Goal: Task Accomplishment & Management: Use online tool/utility

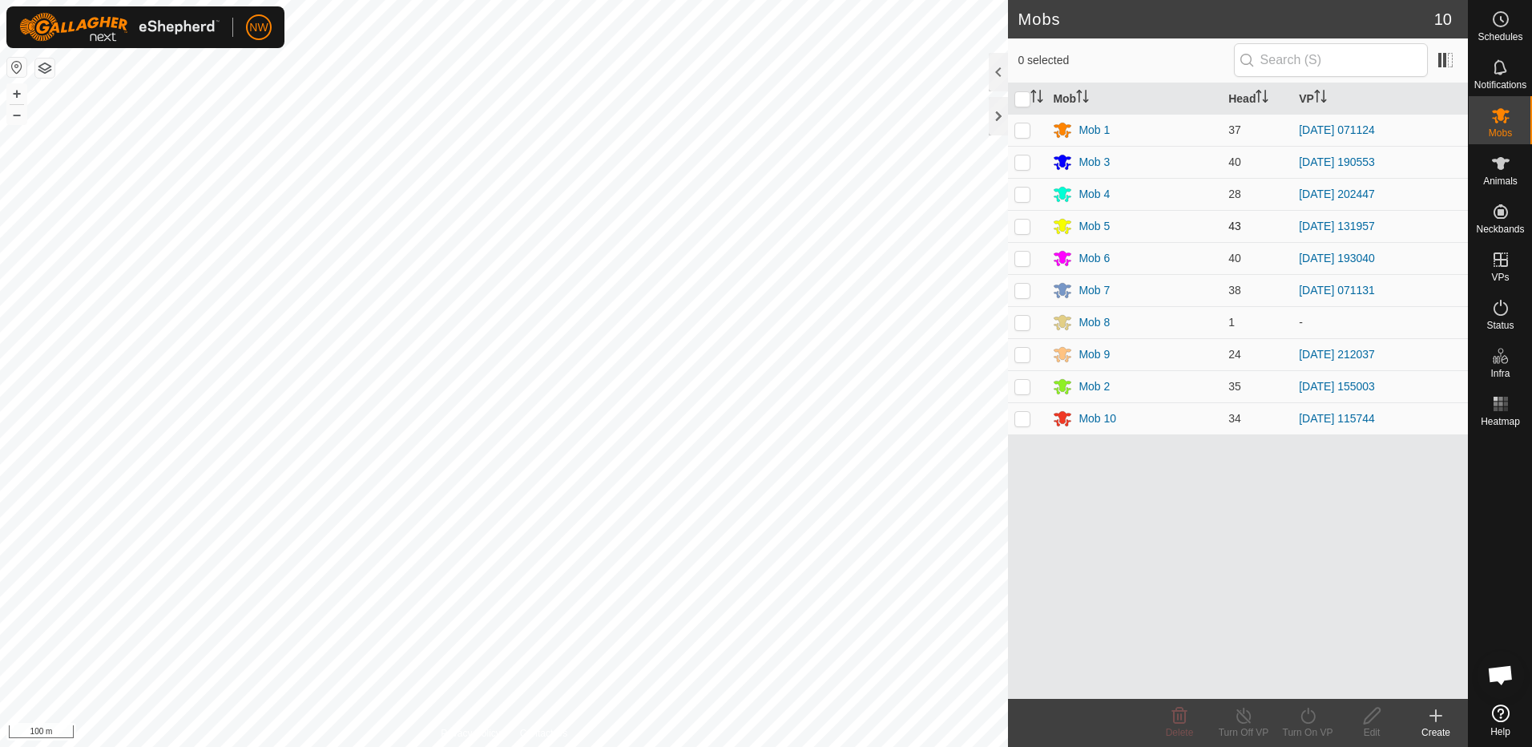
click at [1025, 220] on p-checkbox at bounding box center [1022, 226] width 16 height 13
checkbox input "true"
click at [1239, 714] on icon at bounding box center [1244, 715] width 20 height 19
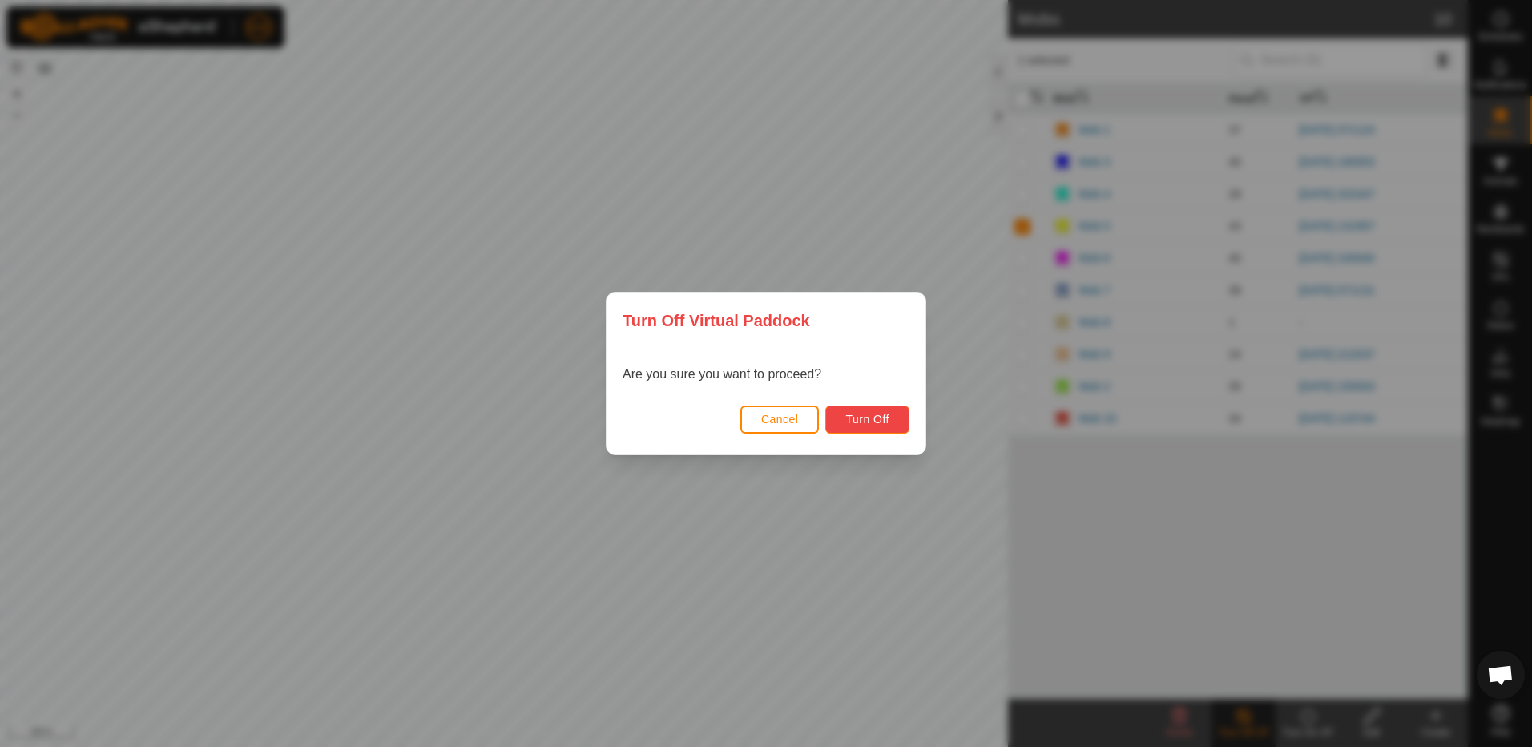
click at [875, 422] on span "Turn Off" at bounding box center [867, 419] width 44 height 13
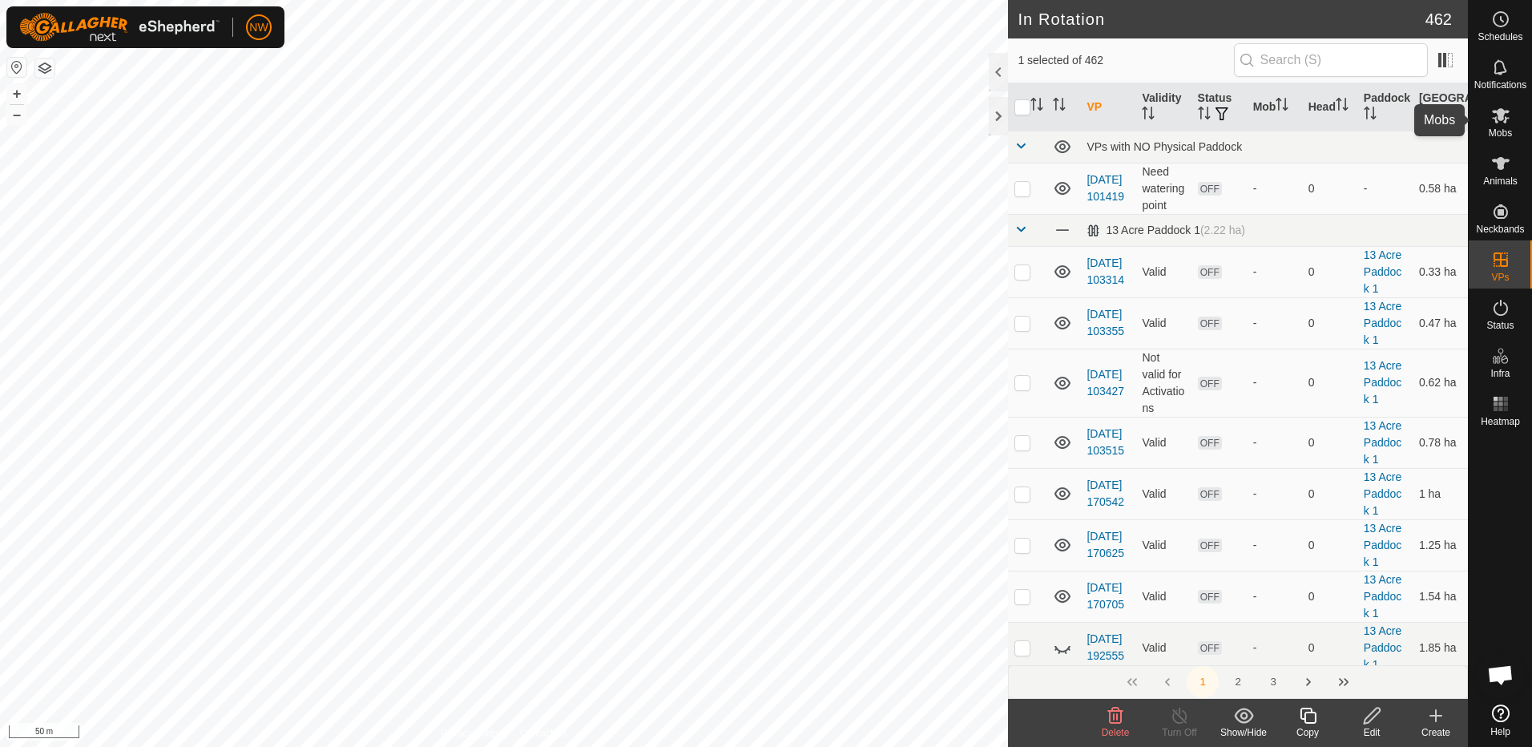
click at [1504, 124] on icon at bounding box center [1500, 115] width 19 height 19
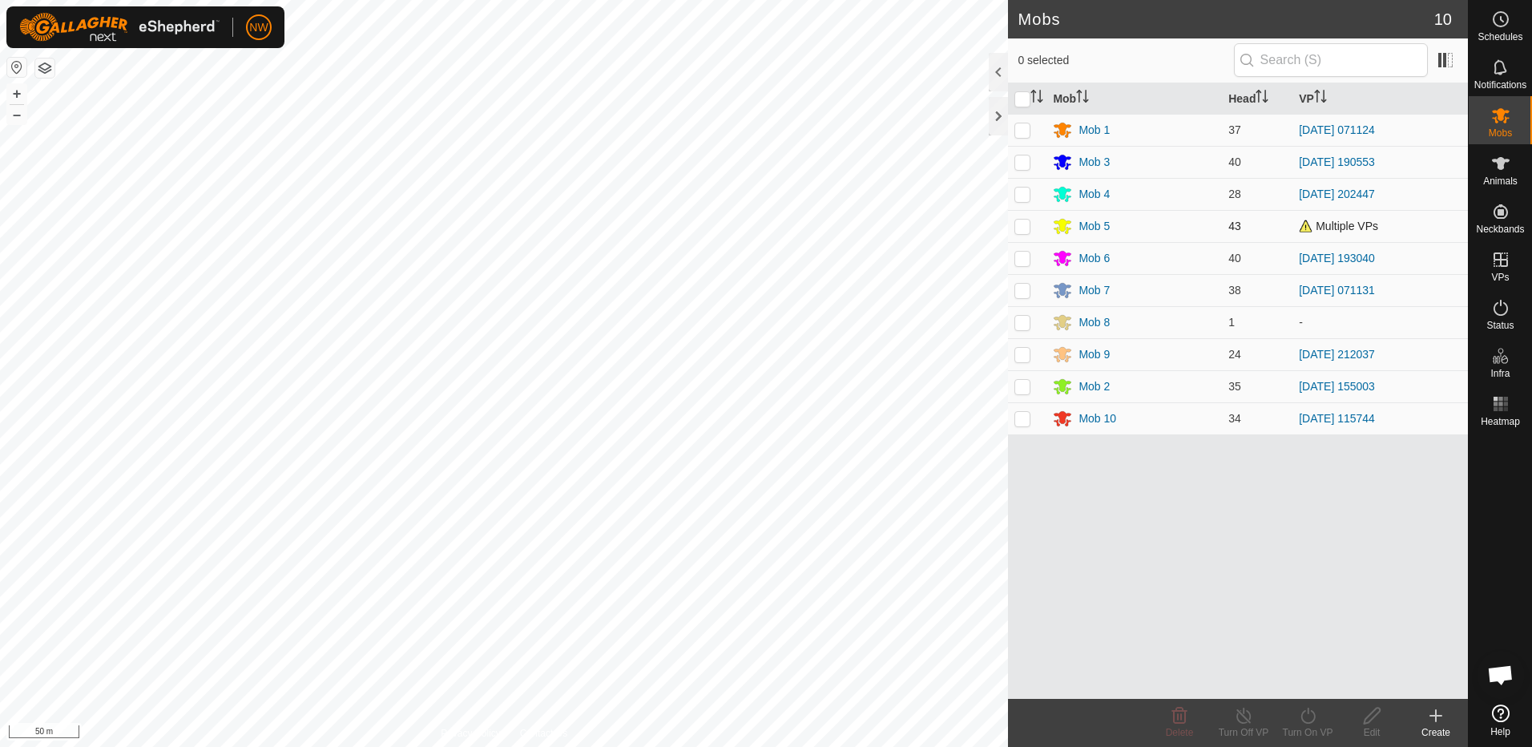
click at [1020, 222] on p-checkbox at bounding box center [1022, 226] width 16 height 13
checkbox input "true"
click at [1311, 717] on icon at bounding box center [1308, 715] width 20 height 19
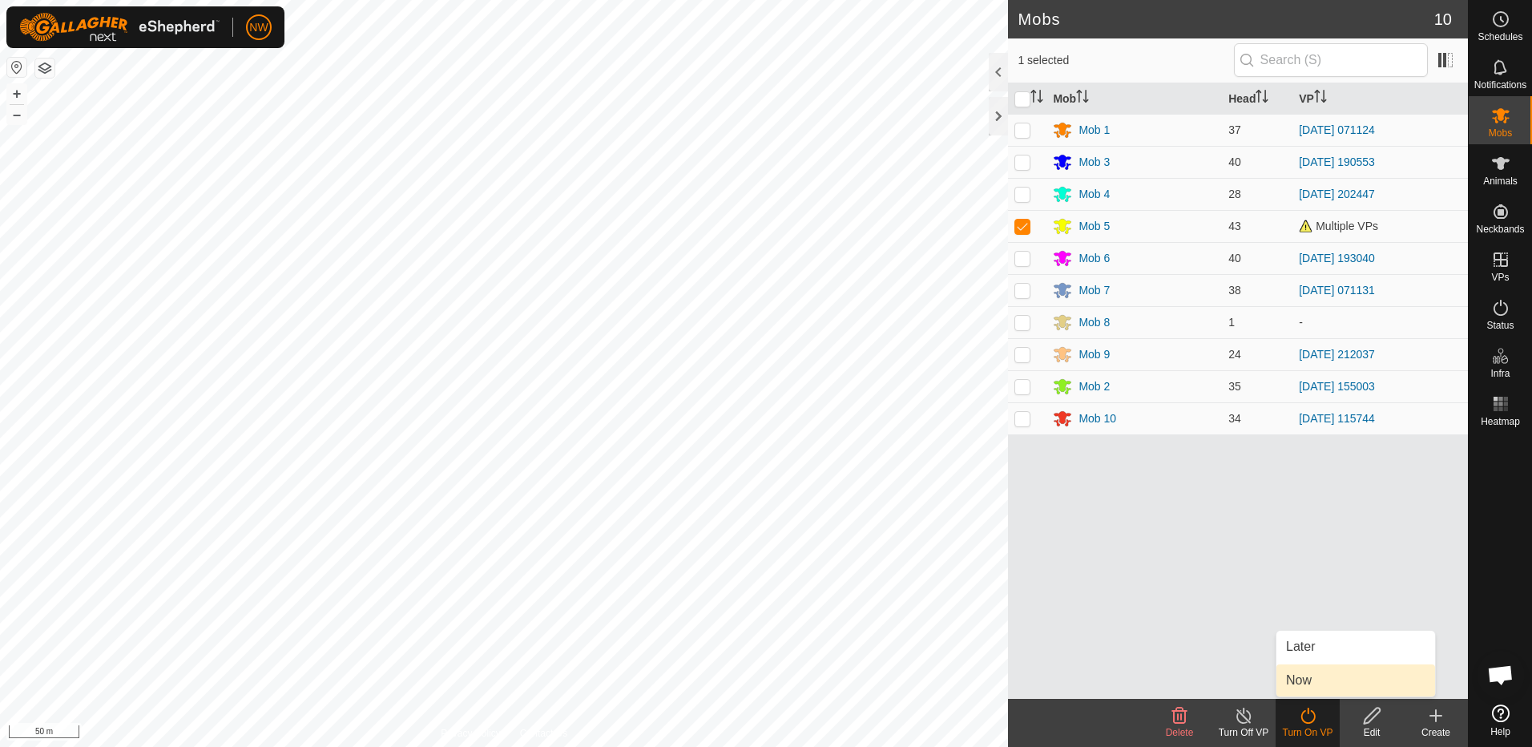
click at [1314, 681] on link "Now" at bounding box center [1355, 680] width 159 height 32
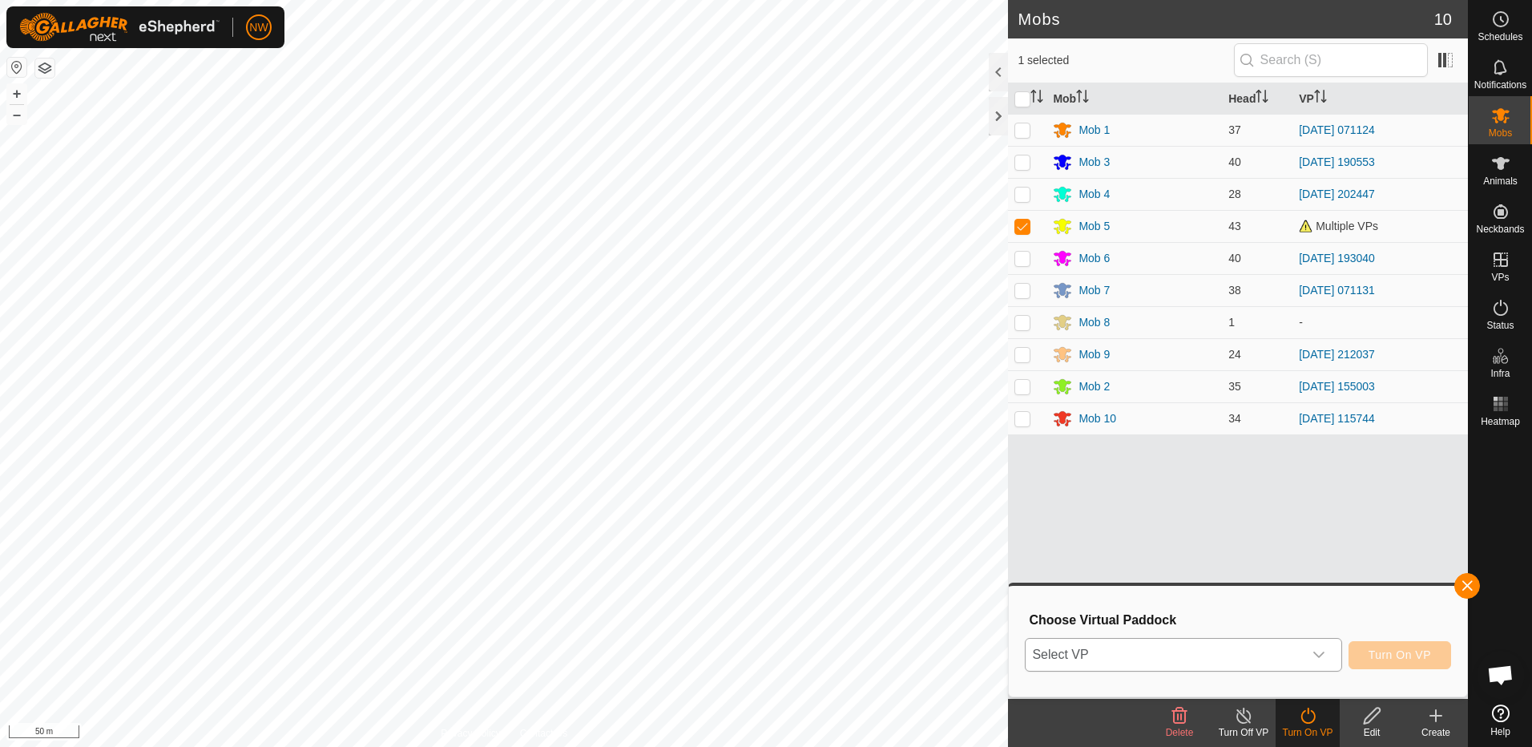
click at [1319, 649] on icon "dropdown trigger" at bounding box center [1318, 654] width 13 height 13
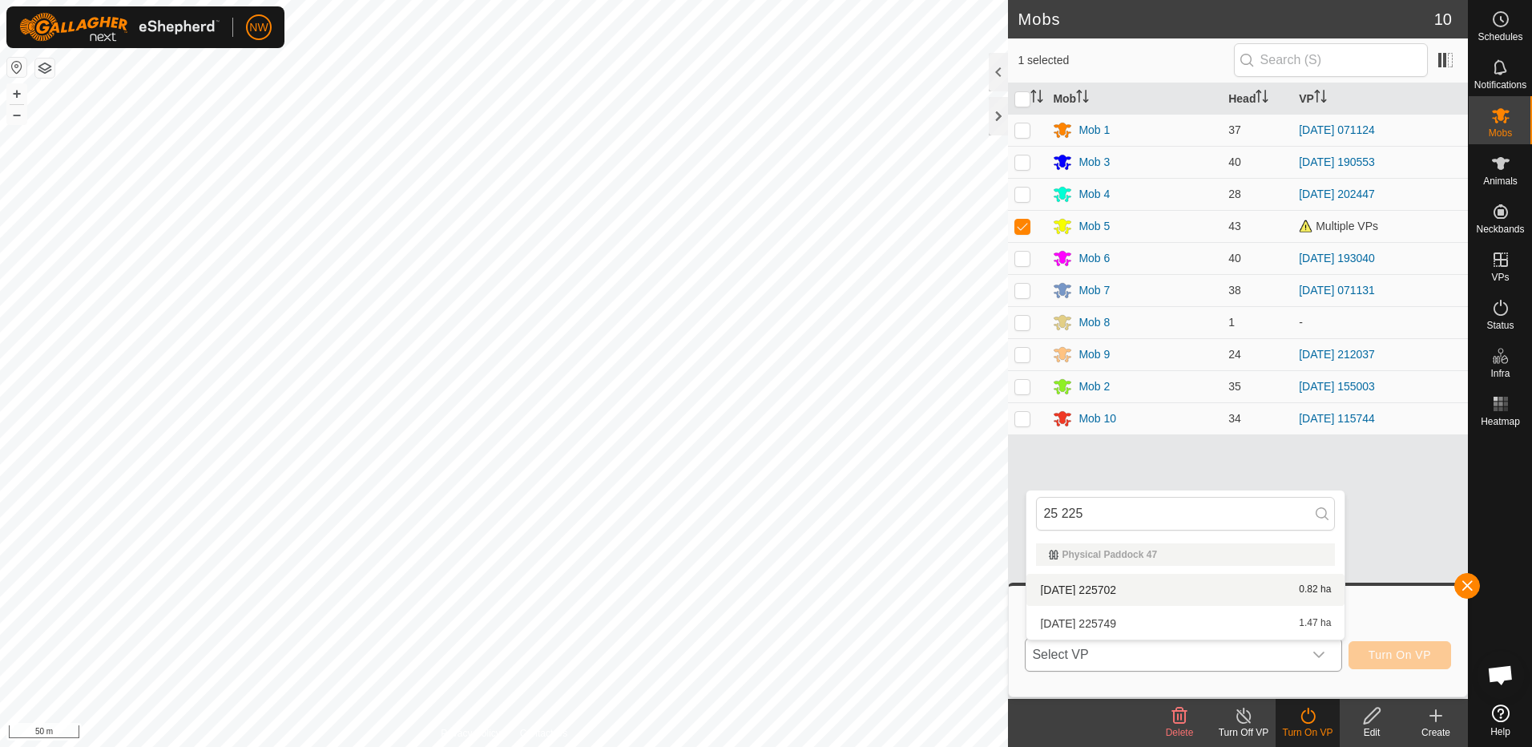
type input "25 225"
click at [1113, 588] on li "2025-01-25 225702 0.82 ha" at bounding box center [1185, 590] width 318 height 32
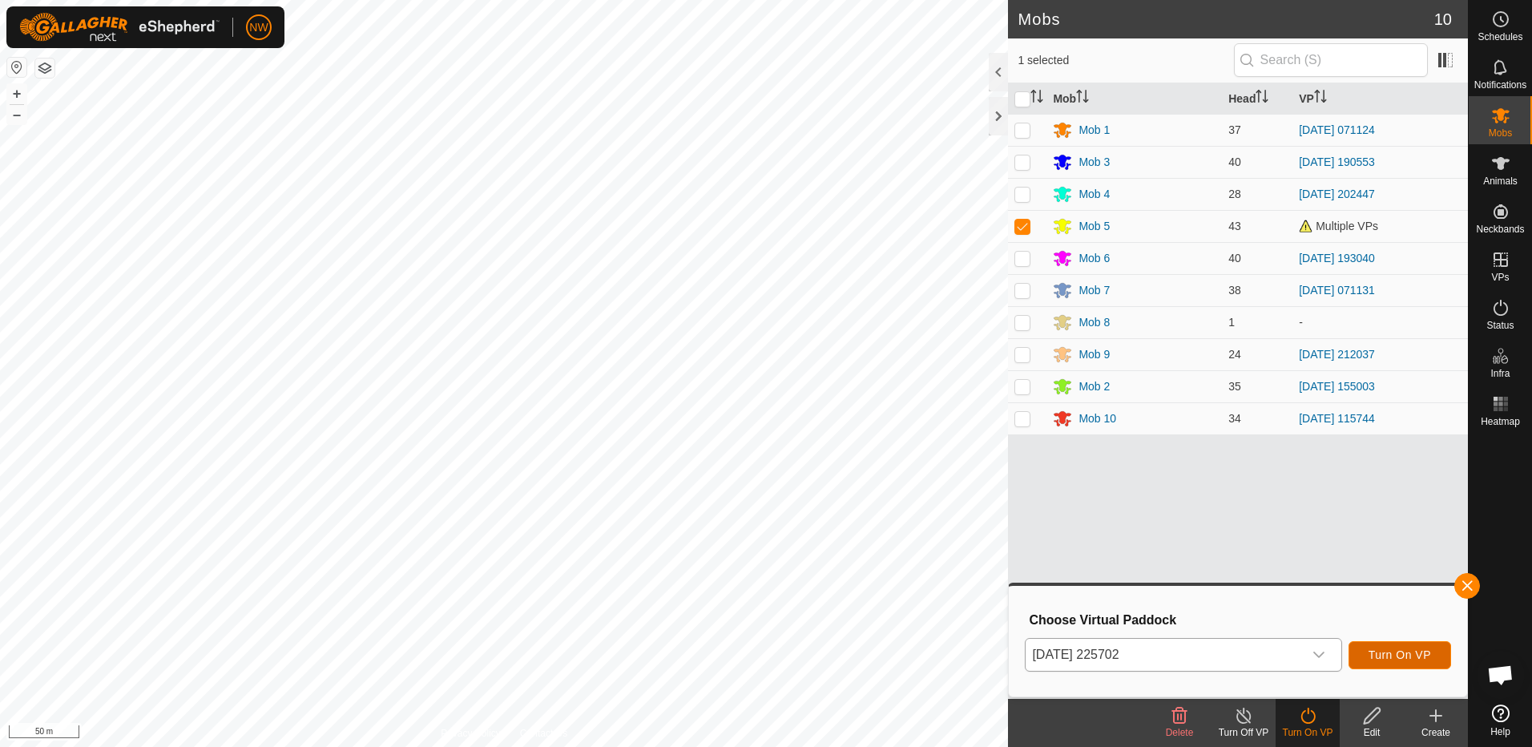
click at [1396, 657] on span "Turn On VP" at bounding box center [1399, 654] width 62 height 13
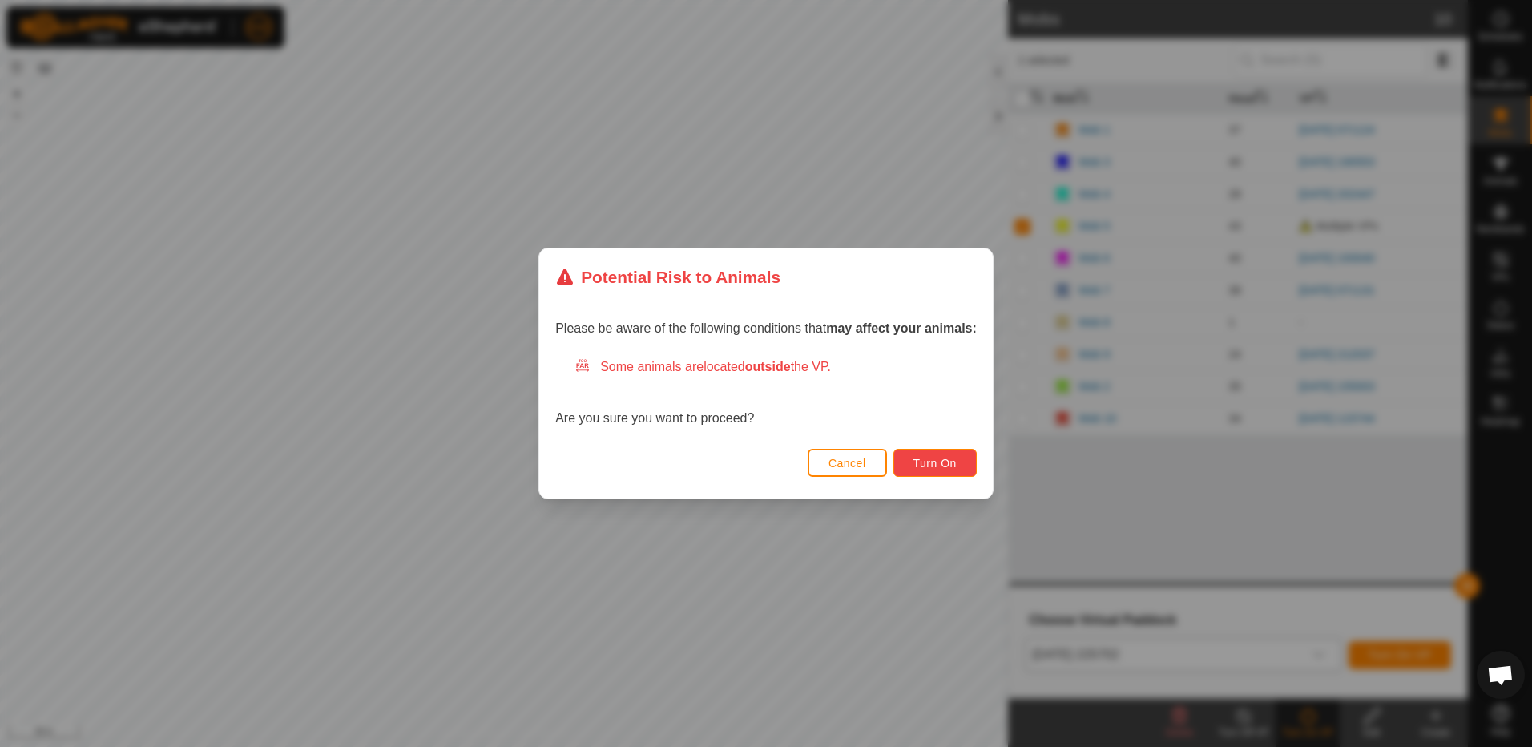
click at [932, 461] on span "Turn On" at bounding box center [934, 463] width 43 height 13
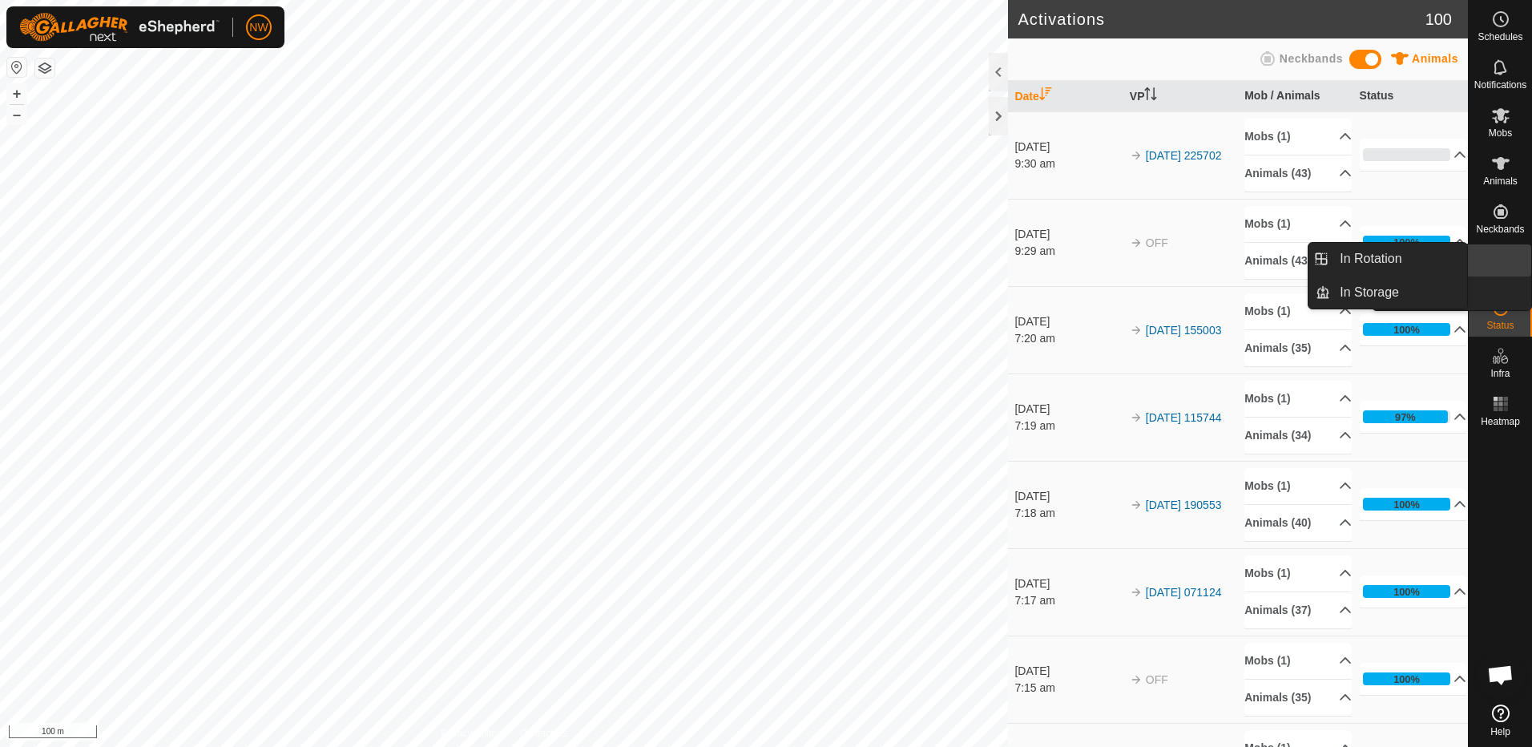
click at [1509, 260] on link "In Rotation" at bounding box center [1462, 260] width 137 height 32
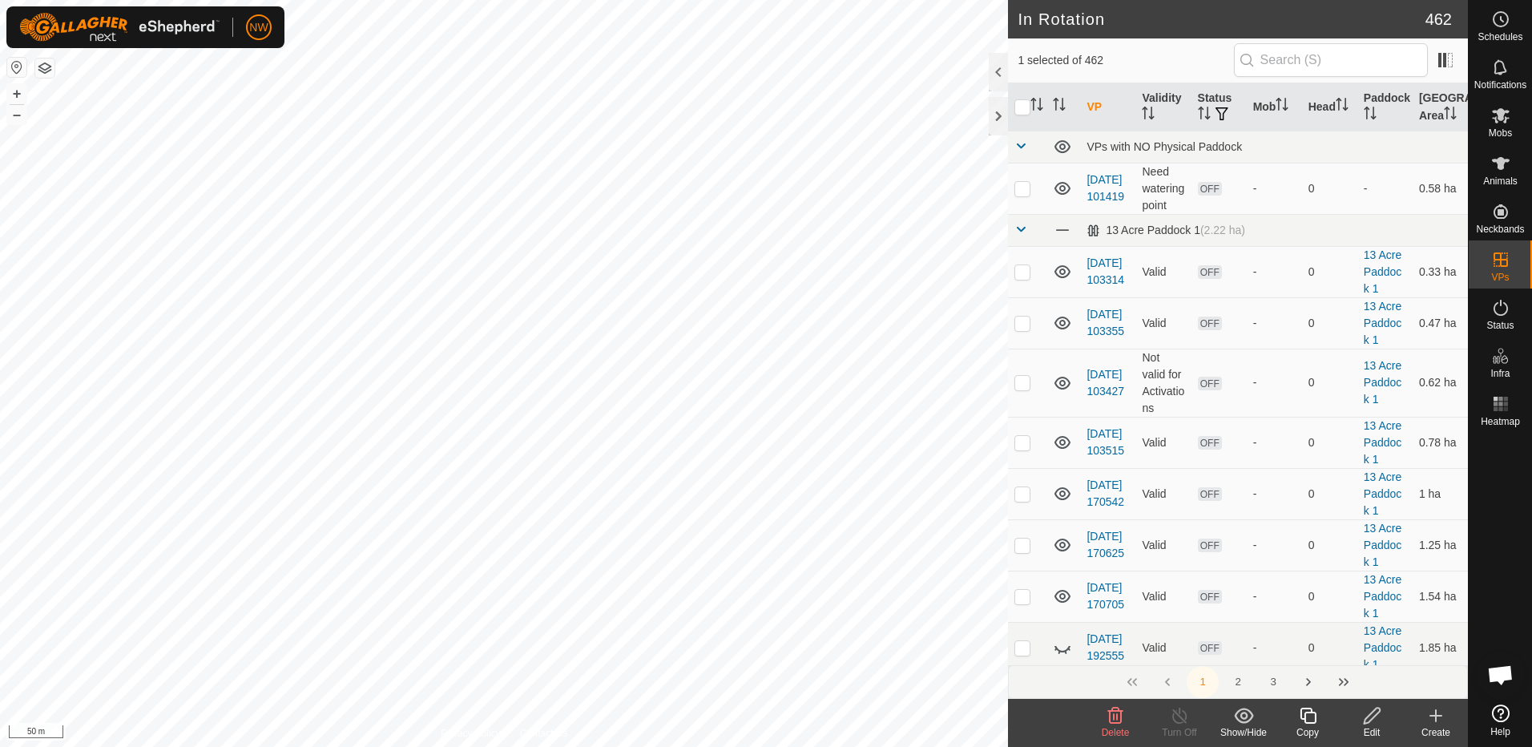
click at [1374, 721] on icon at bounding box center [1372, 715] width 20 height 19
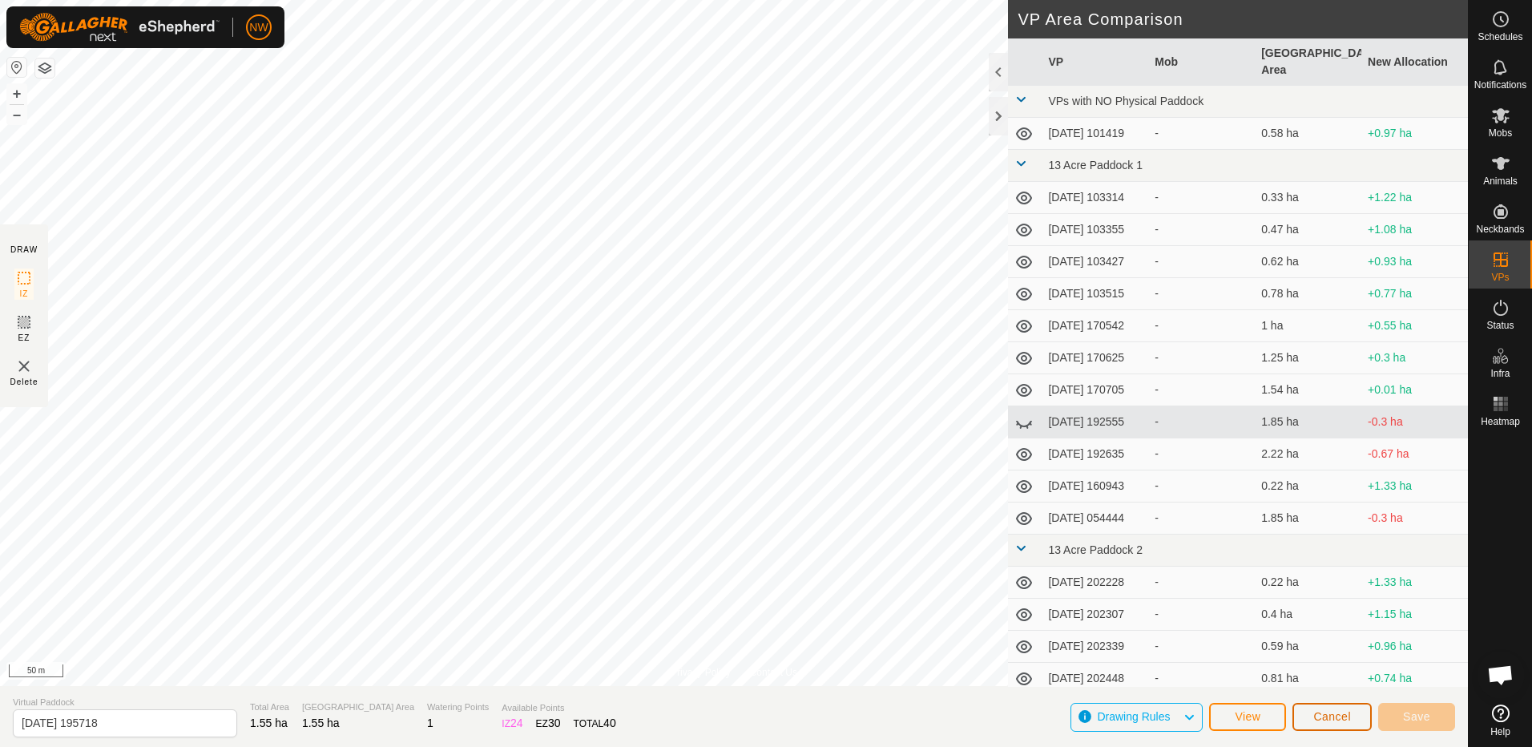
click at [1331, 713] on span "Cancel" at bounding box center [1332, 716] width 38 height 13
